Goal: Task Accomplishment & Management: Complete application form

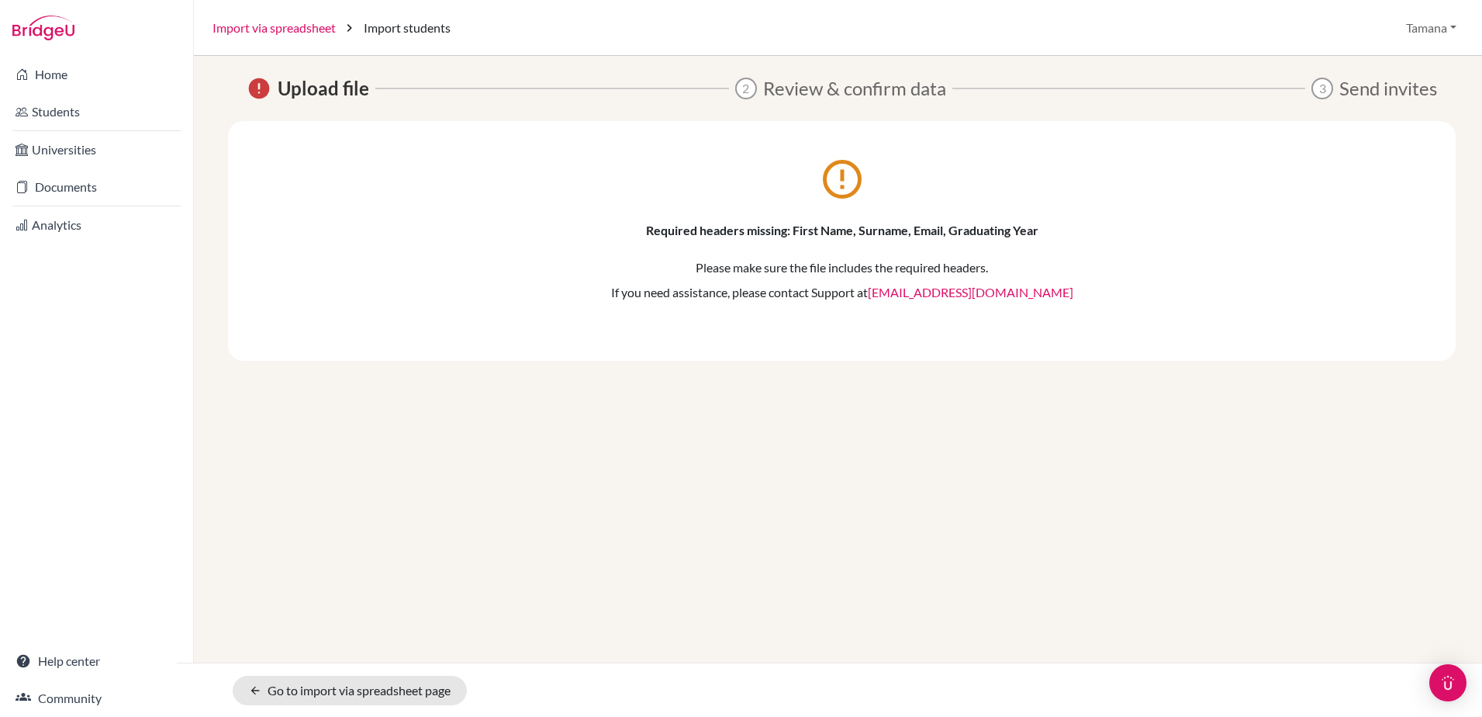
click at [274, 28] on link "Import via spreadsheet" at bounding box center [274, 28] width 123 height 19
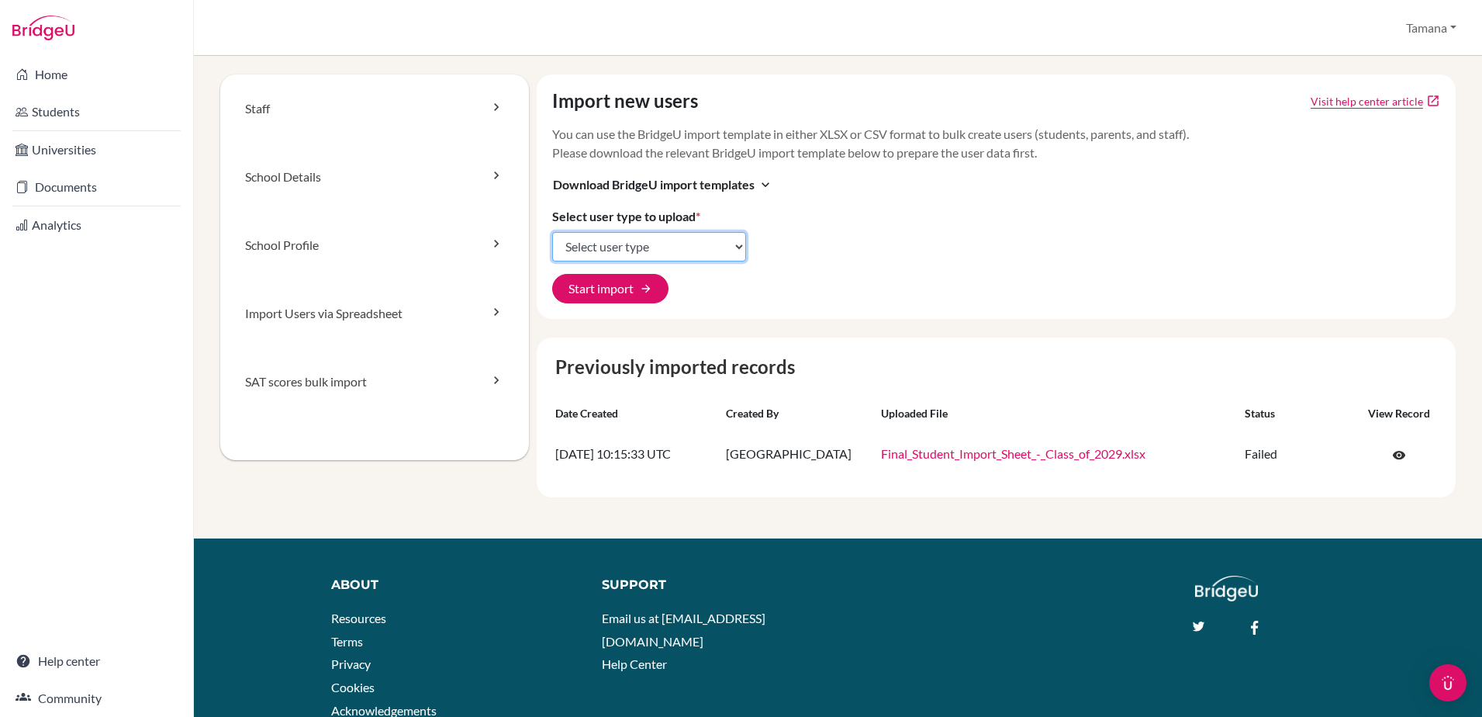
click at [662, 251] on select "Select user type Students Students and parents Parents Advisors Report writers" at bounding box center [649, 246] width 194 height 29
select select "students"
click at [552, 232] on select "Select user type Students Students and parents Parents Advisors Report writers" at bounding box center [649, 246] width 194 height 29
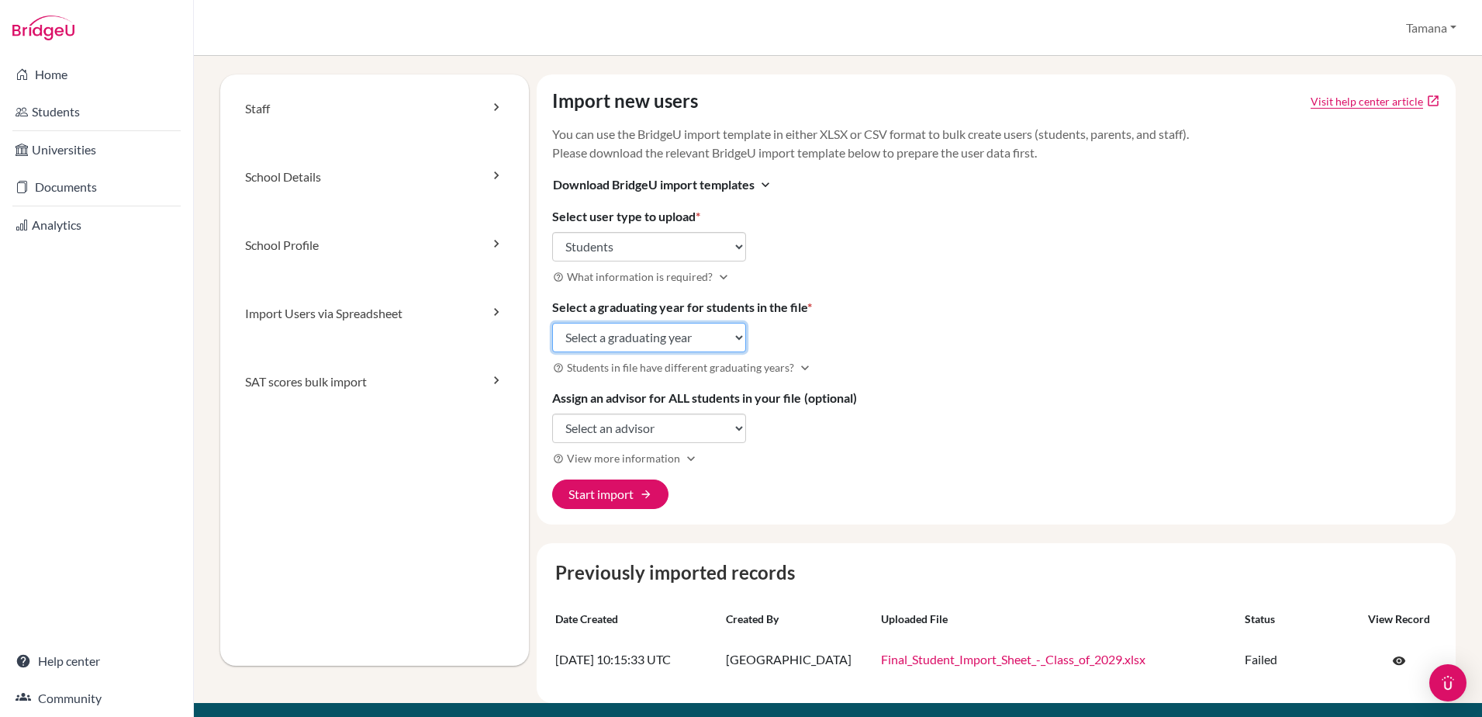
click at [717, 347] on select "Select a graduating year 2024 2025 2026 2027 2028 2029" at bounding box center [649, 337] width 194 height 29
select select "2029"
click at [552, 323] on select "Select a graduating year 2024 2025 2026 2027 2028 2029" at bounding box center [649, 337] width 194 height 29
click at [638, 497] on button "Start import arrow_forward" at bounding box center [610, 493] width 116 height 29
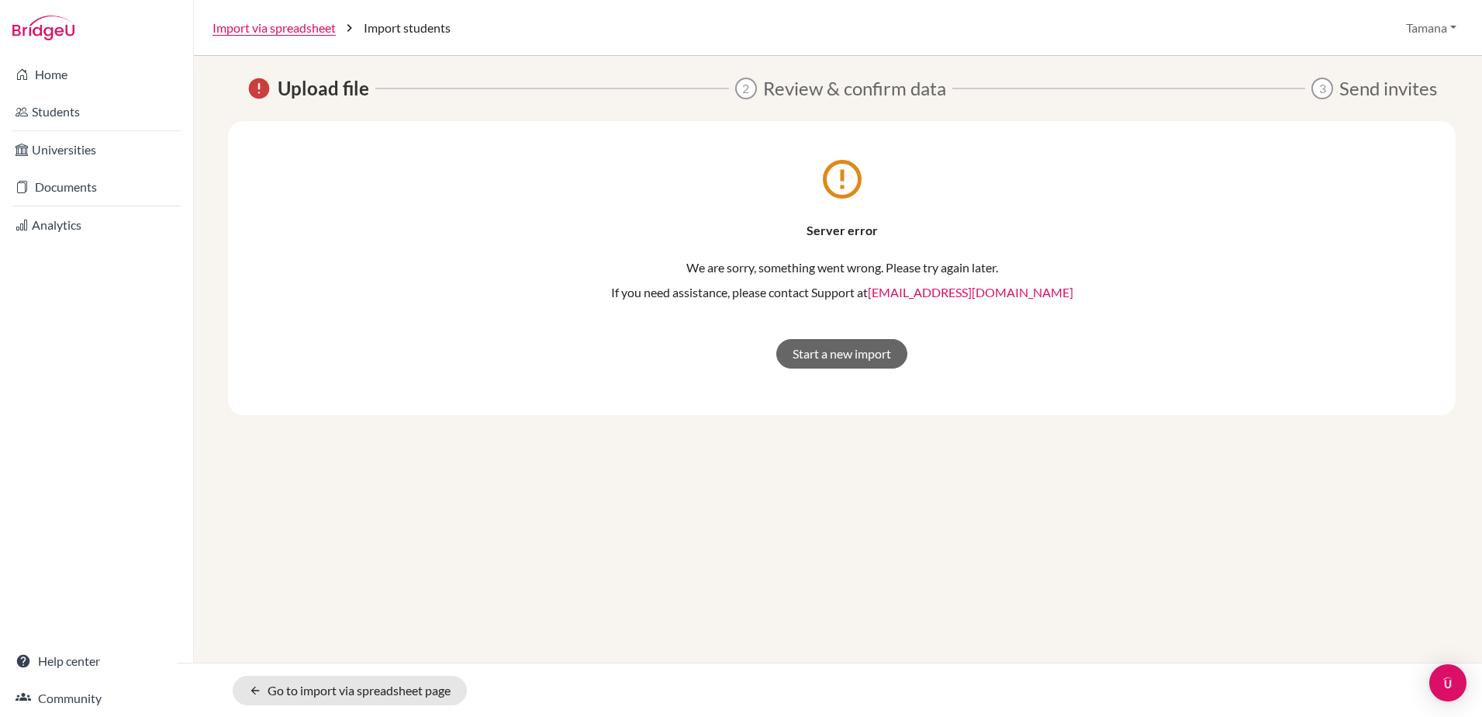
click at [579, 471] on div "error Upload file 2 Review & confirm data 3 Send invites error_outline Server e…" at bounding box center [838, 306] width 1251 height 464
